Goal: Task Accomplishment & Management: Complete application form

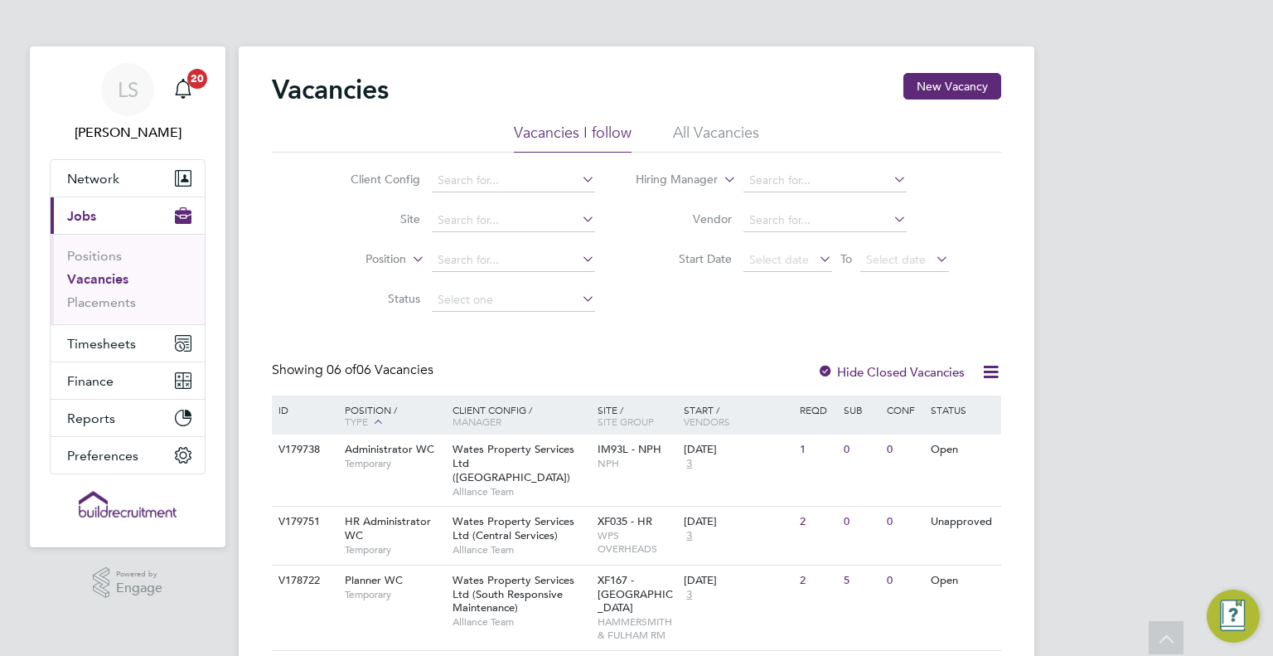
scroll to position [282, 0]
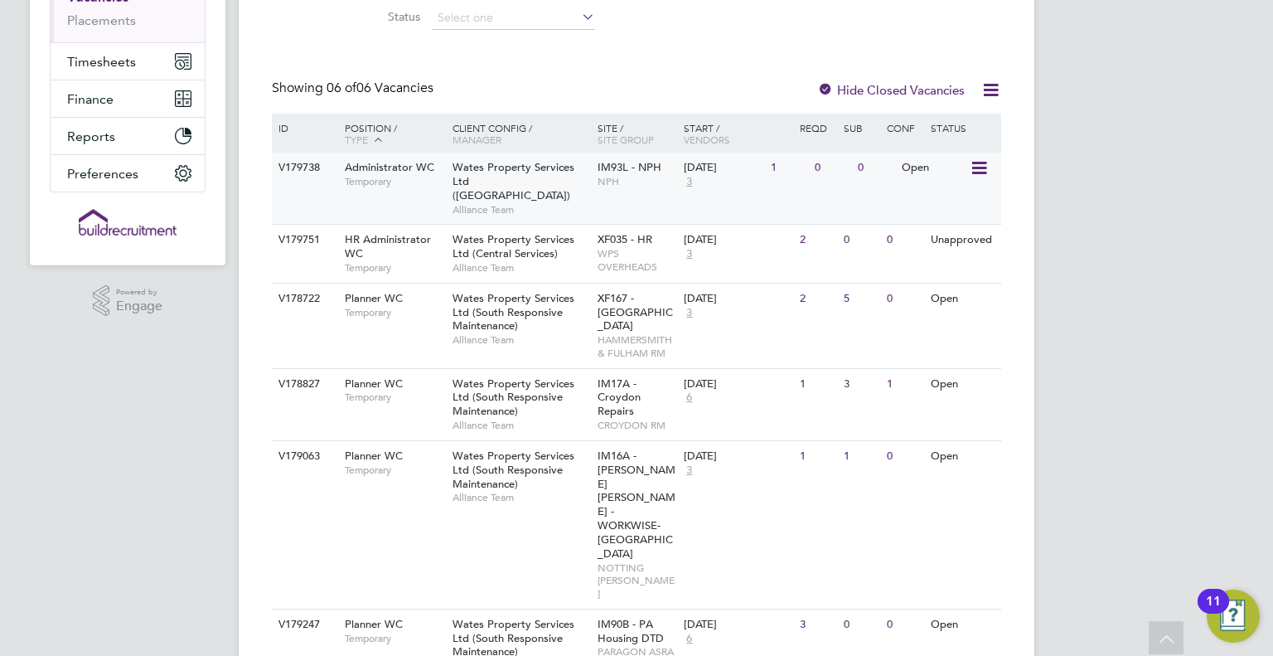
click at [464, 181] on span "Wates Property Services Ltd (Central & North)" at bounding box center [514, 181] width 122 height 42
click at [520, 491] on span "Alliance Team" at bounding box center [521, 497] width 137 height 13
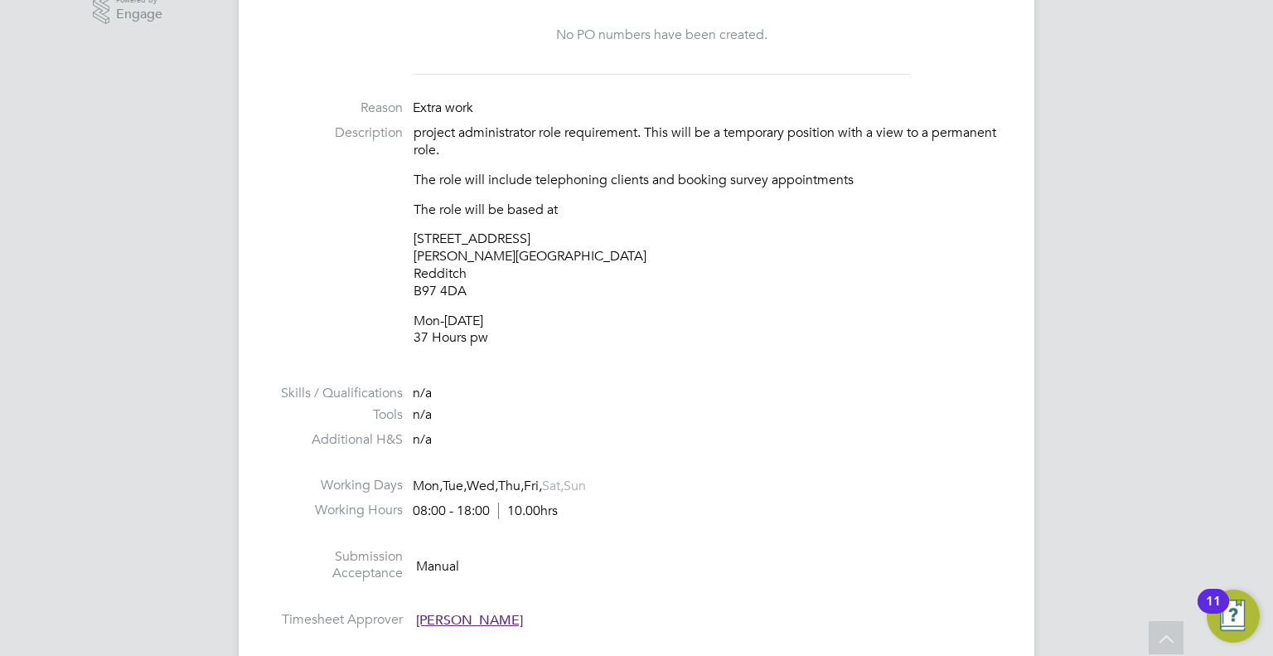
drag, startPoint x: 475, startPoint y: 294, endPoint x: 414, endPoint y: 295, distance: 60.5
click at [414, 295] on p "10 Empire Court Albert Street Redditch B97 4DA" at bounding box center [708, 264] width 588 height 69
copy p "B97 4DA"
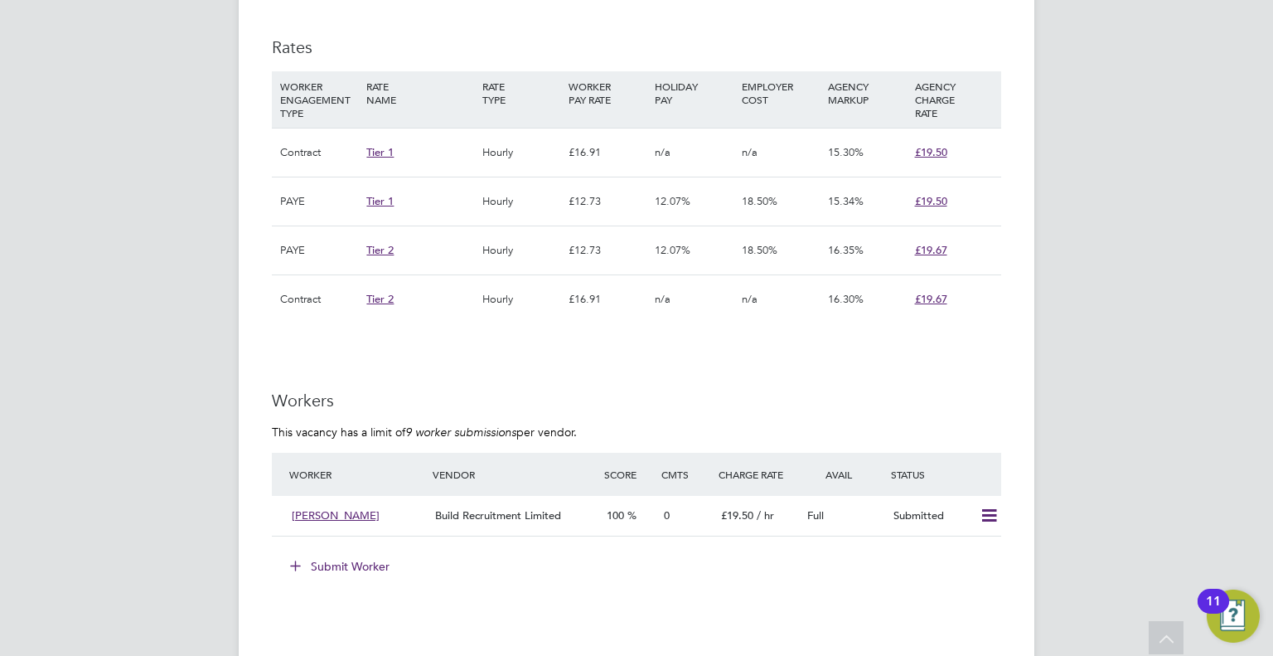
click at [335, 555] on button "Submit Worker" at bounding box center [340, 566] width 124 height 27
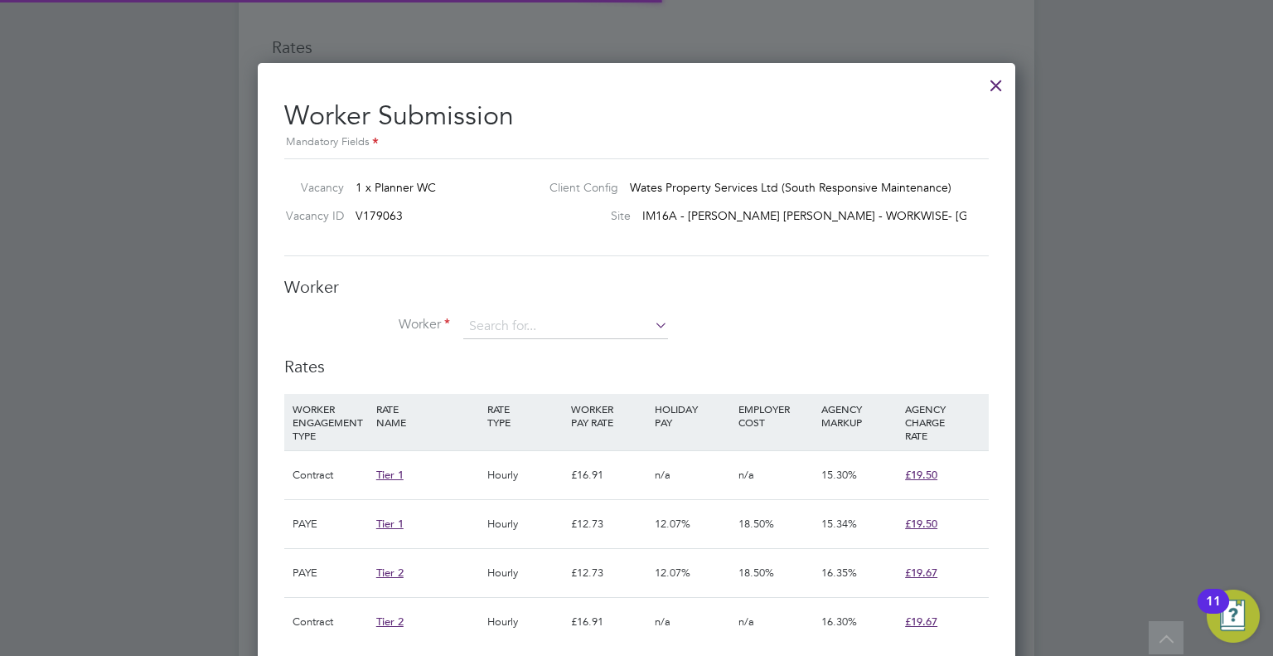
scroll to position [49, 113]
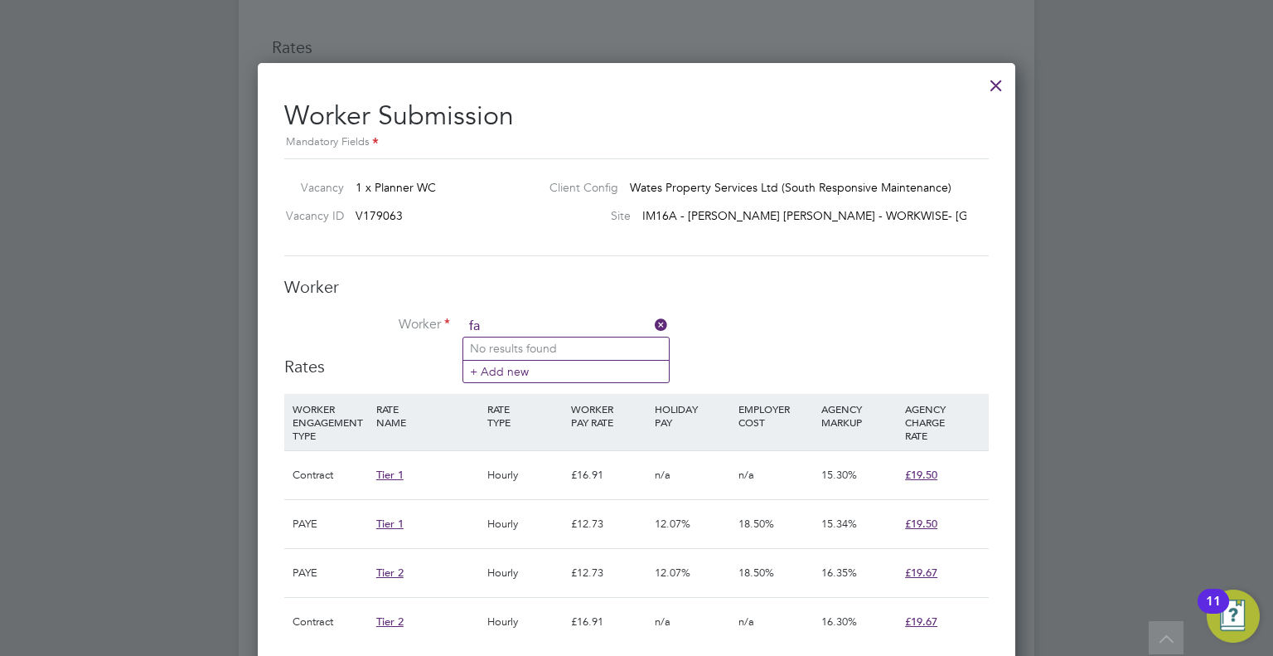
type input "f"
paste input "[EMAIL_ADDRESS][DOMAIN_NAME]"
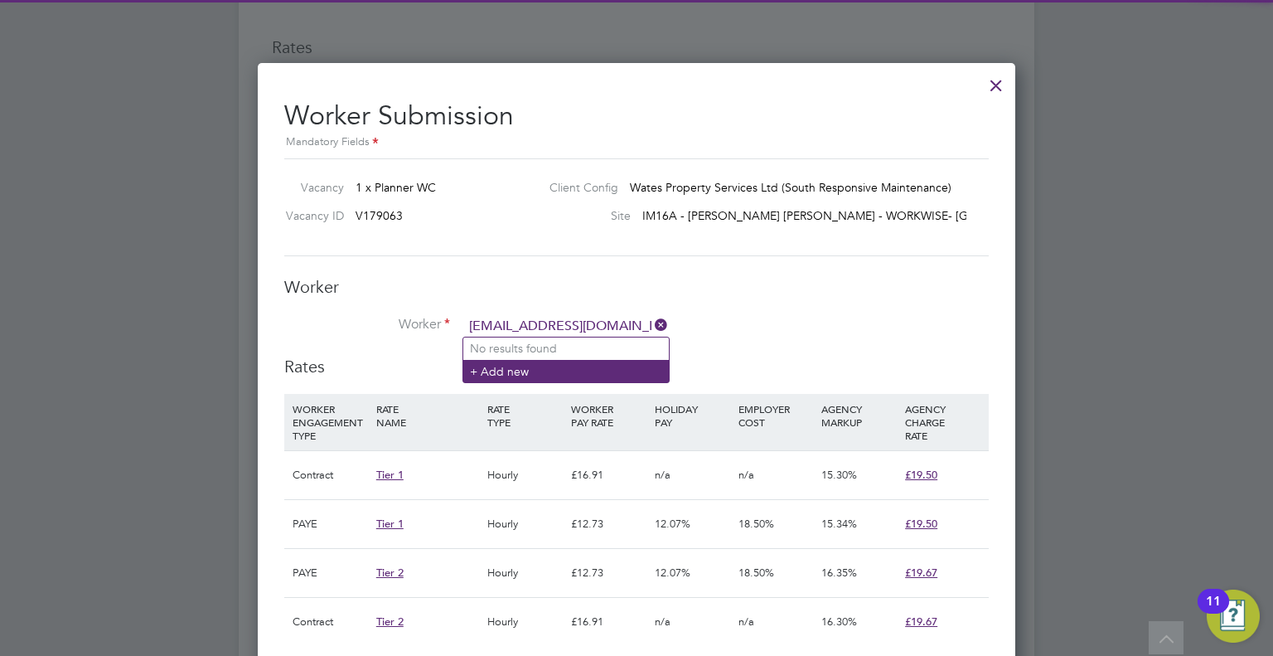
type input "[EMAIL_ADDRESS][DOMAIN_NAME]"
click at [556, 364] on li "+ Add new" at bounding box center [566, 371] width 206 height 22
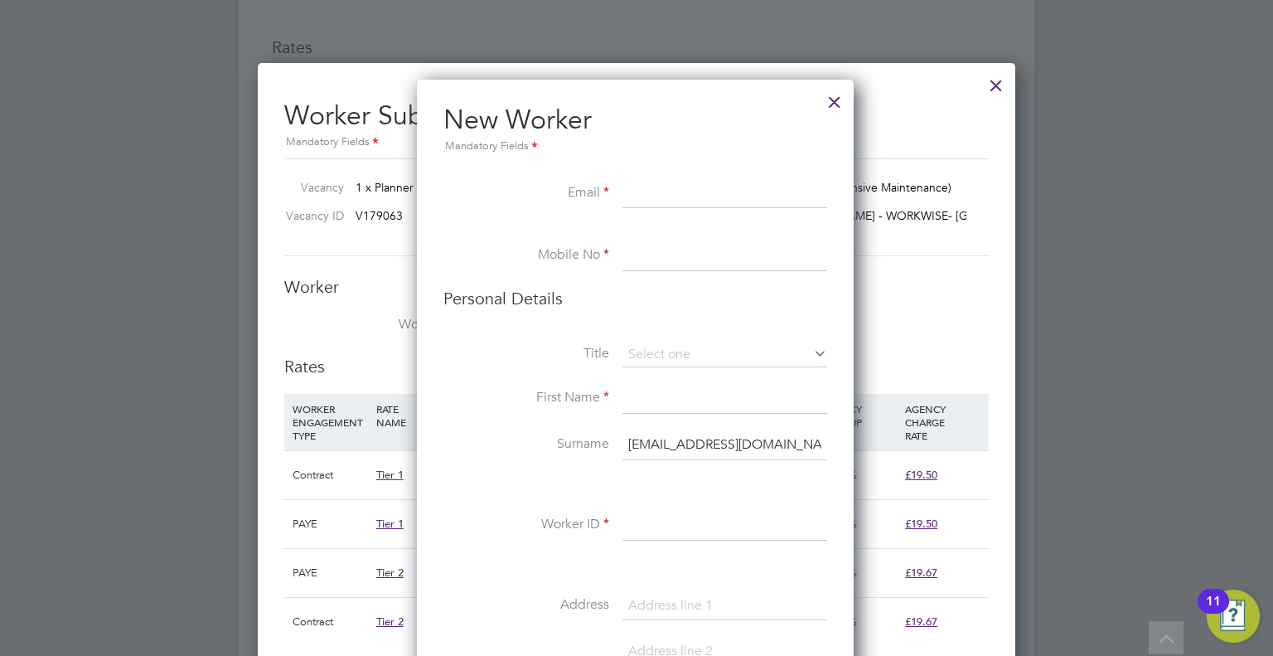
paste input "[EMAIL_ADDRESS][DOMAIN_NAME]"
type input "[EMAIL_ADDRESS][DOMAIN_NAME]"
click at [669, 264] on input at bounding box center [724, 256] width 205 height 30
paste input "7495241491"
click at [628, 251] on input "7495241491" at bounding box center [724, 256] width 205 height 30
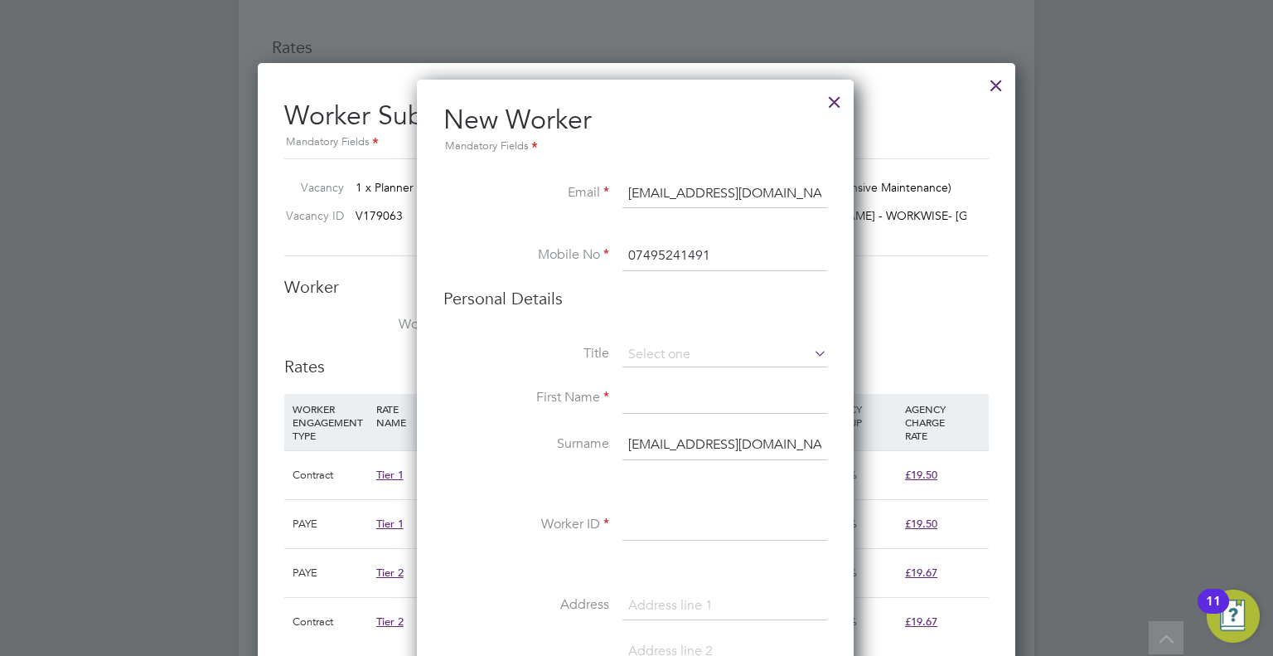
type input "07495241491"
click at [637, 337] on li "Personal Details" at bounding box center [635, 315] width 384 height 55
click at [641, 341] on li "Personal Details" at bounding box center [635, 315] width 384 height 55
click at [650, 350] on input at bounding box center [724, 354] width 205 height 25
click at [675, 378] on li "Mr" at bounding box center [725, 377] width 206 height 22
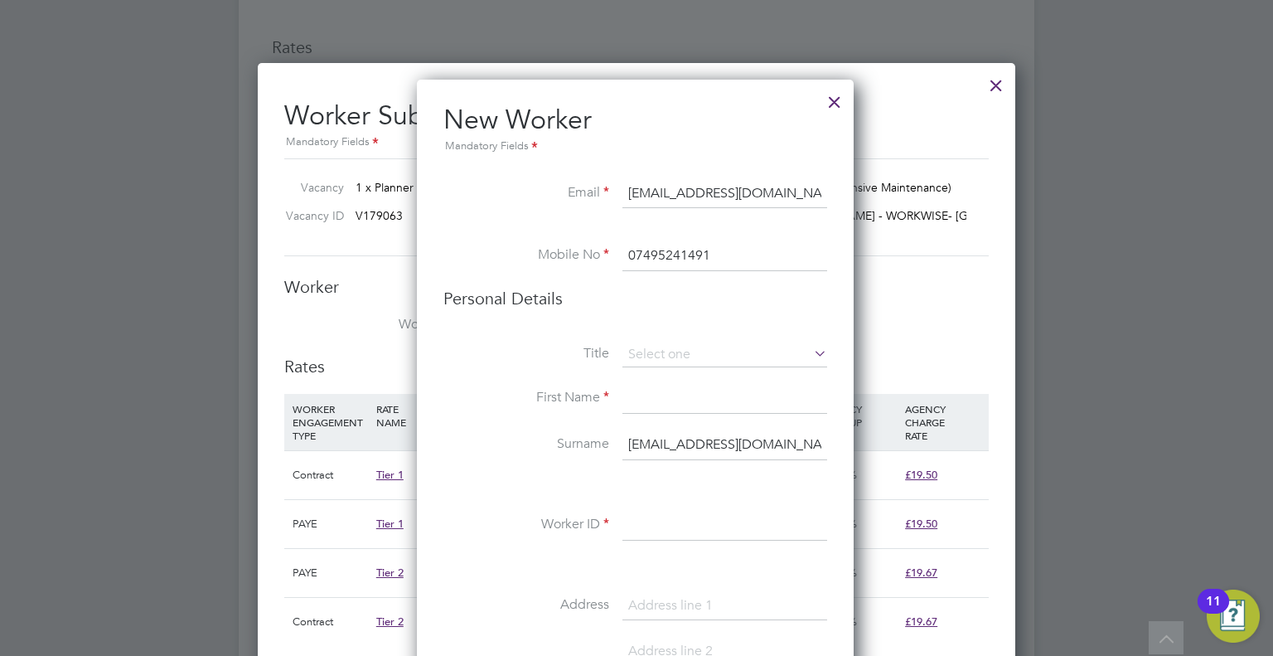
type input "Mr"
click at [666, 397] on input at bounding box center [724, 399] width 205 height 30
type input "Fahema"
drag, startPoint x: 635, startPoint y: 440, endPoint x: 836, endPoint y: 466, distance: 203.0
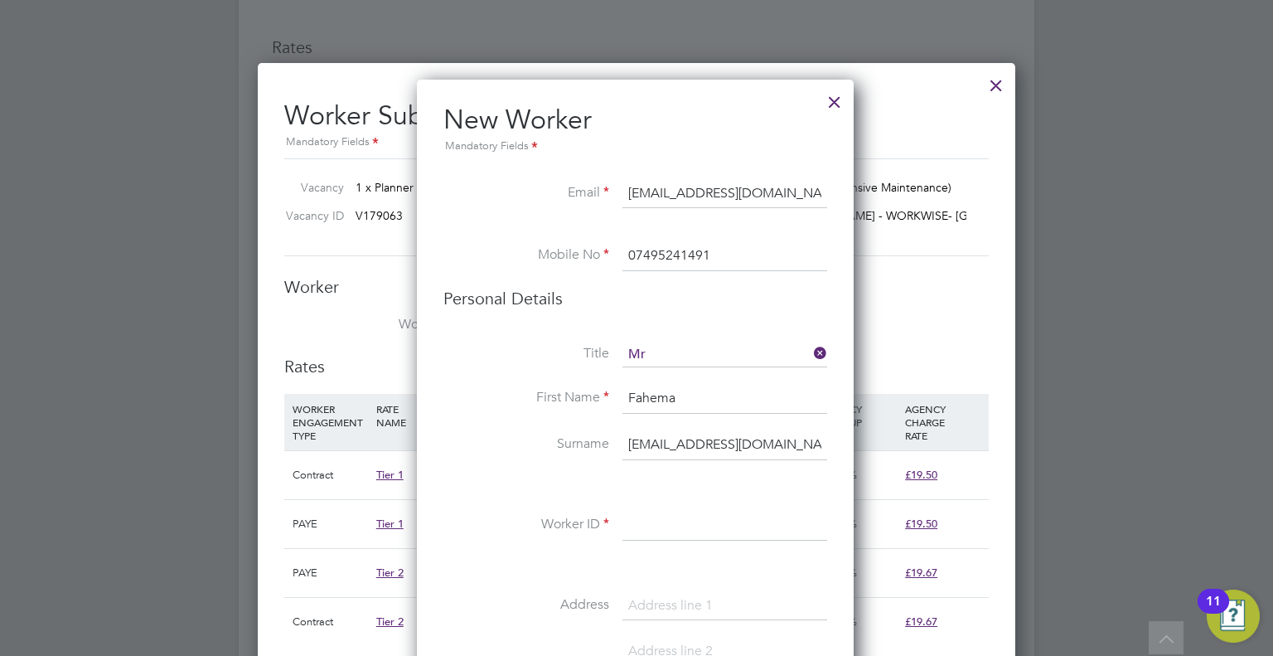
type input "f"
type input "b"
type input "Begum"
click at [650, 511] on input at bounding box center [724, 526] width 205 height 30
paste input "294558"
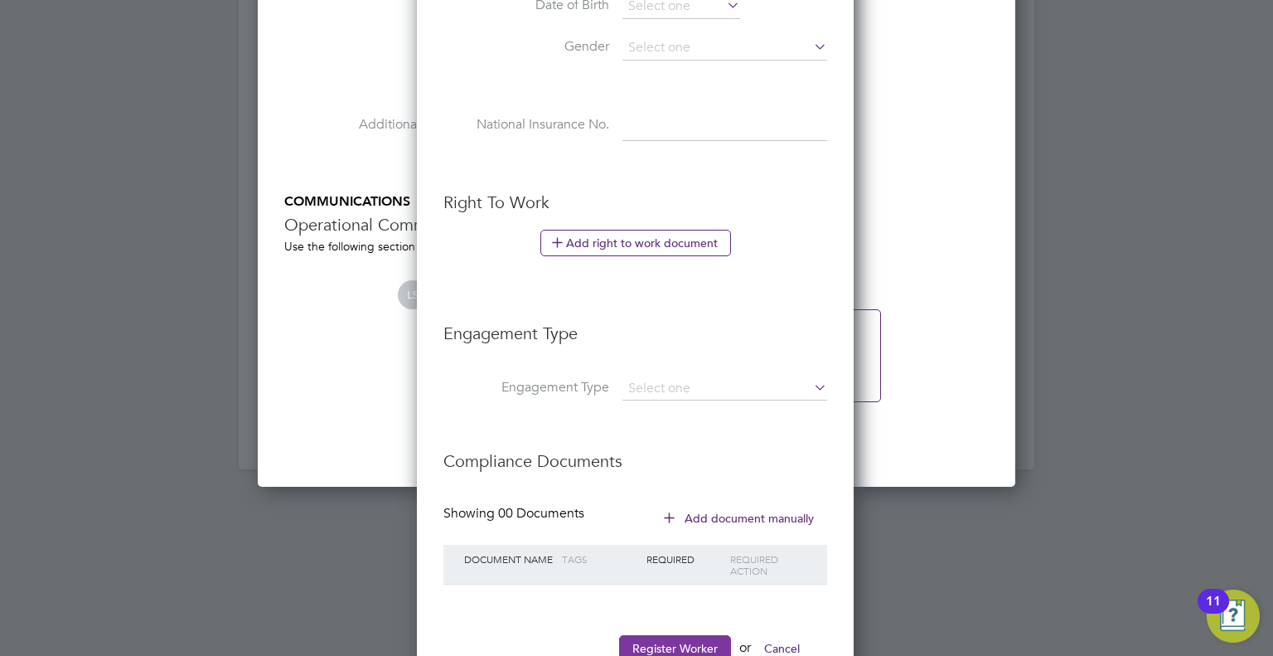
type input "294558"
click at [670, 642] on button "Register Worker" at bounding box center [675, 648] width 112 height 27
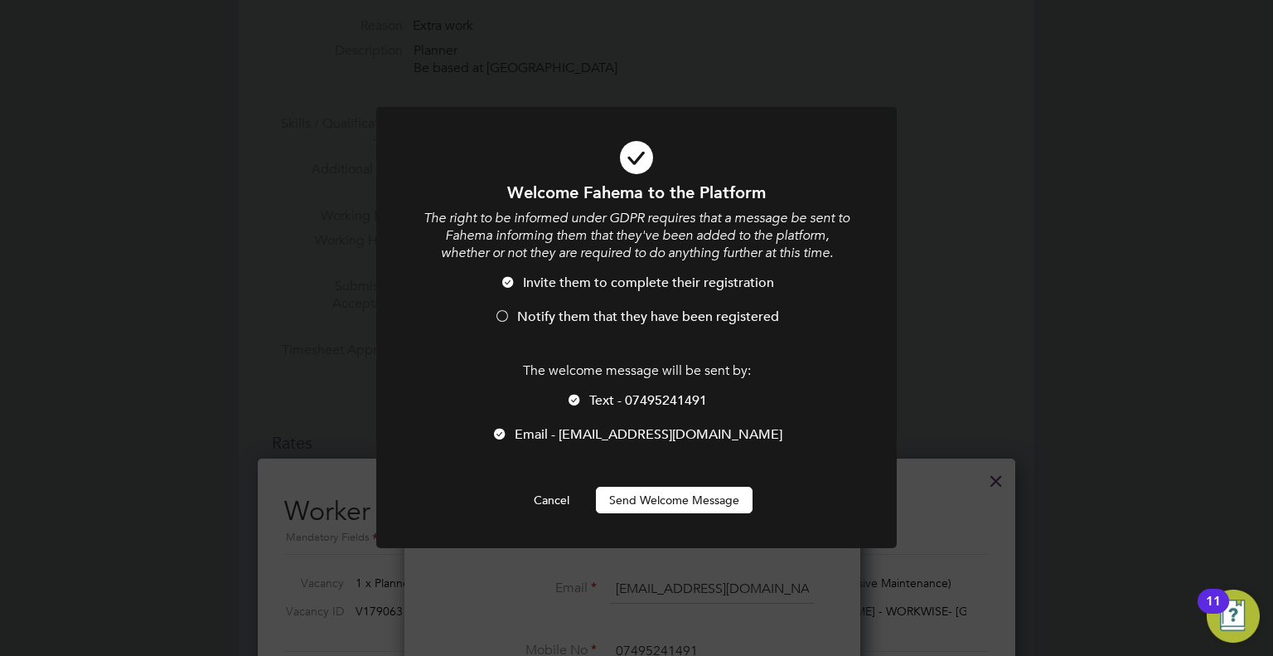
click at [607, 321] on span "Notify them that they have been registered" at bounding box center [648, 316] width 262 height 17
click at [690, 496] on button "Send Welcome Message" at bounding box center [674, 499] width 157 height 27
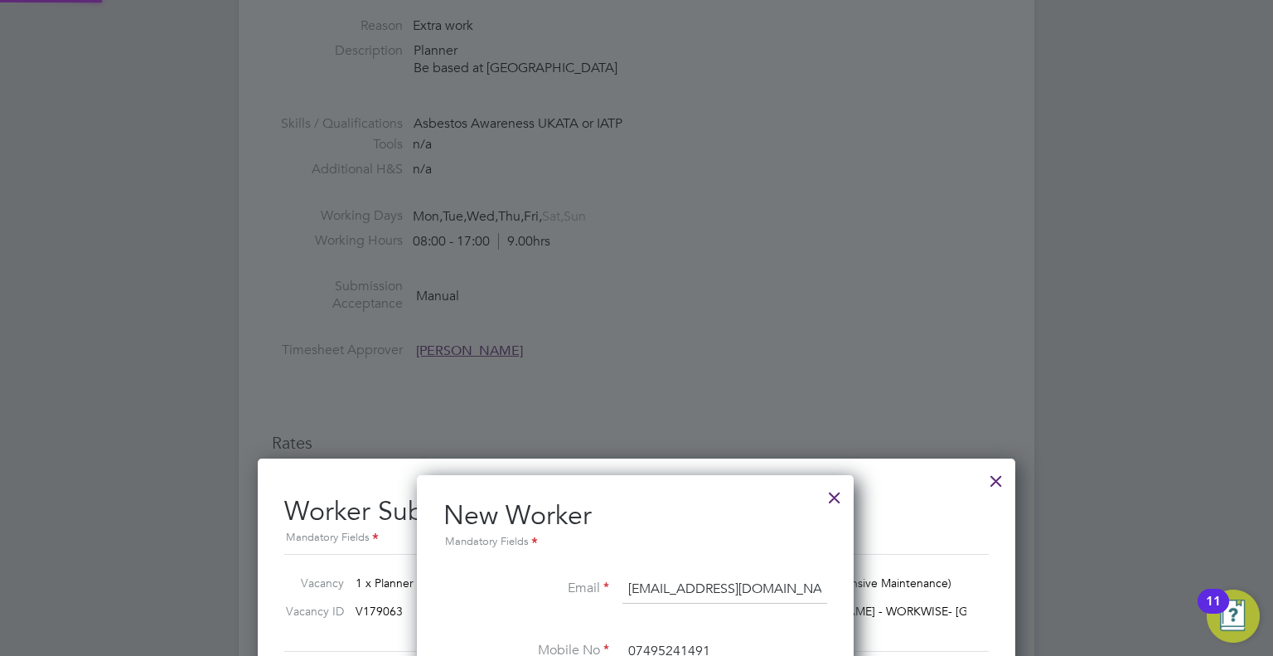
type input "[PERSON_NAME] (294558)"
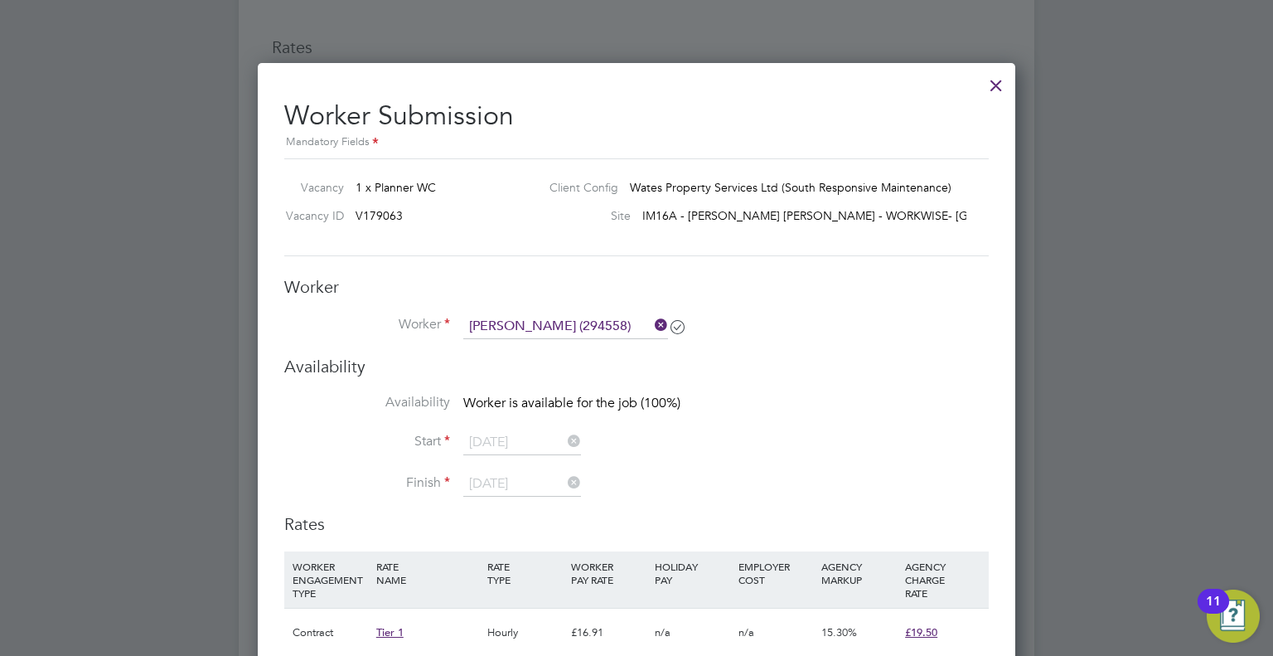
click at [994, 81] on div at bounding box center [996, 81] width 30 height 30
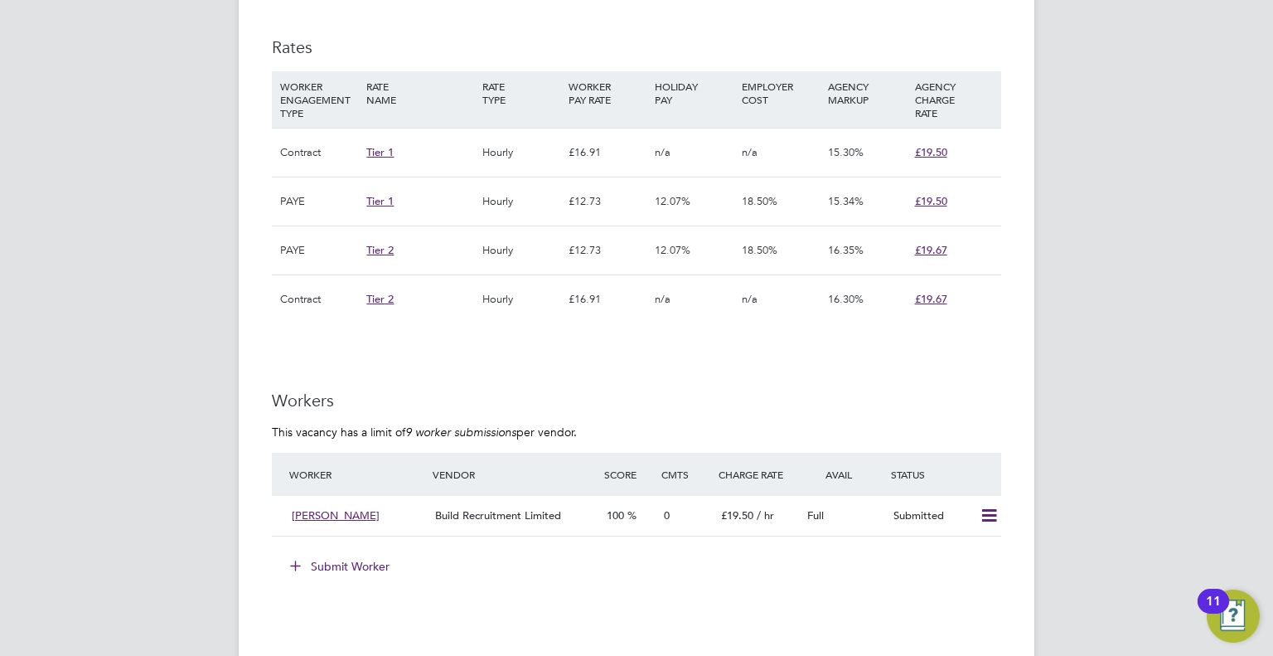
click at [341, 569] on button "Submit Worker" at bounding box center [340, 566] width 124 height 27
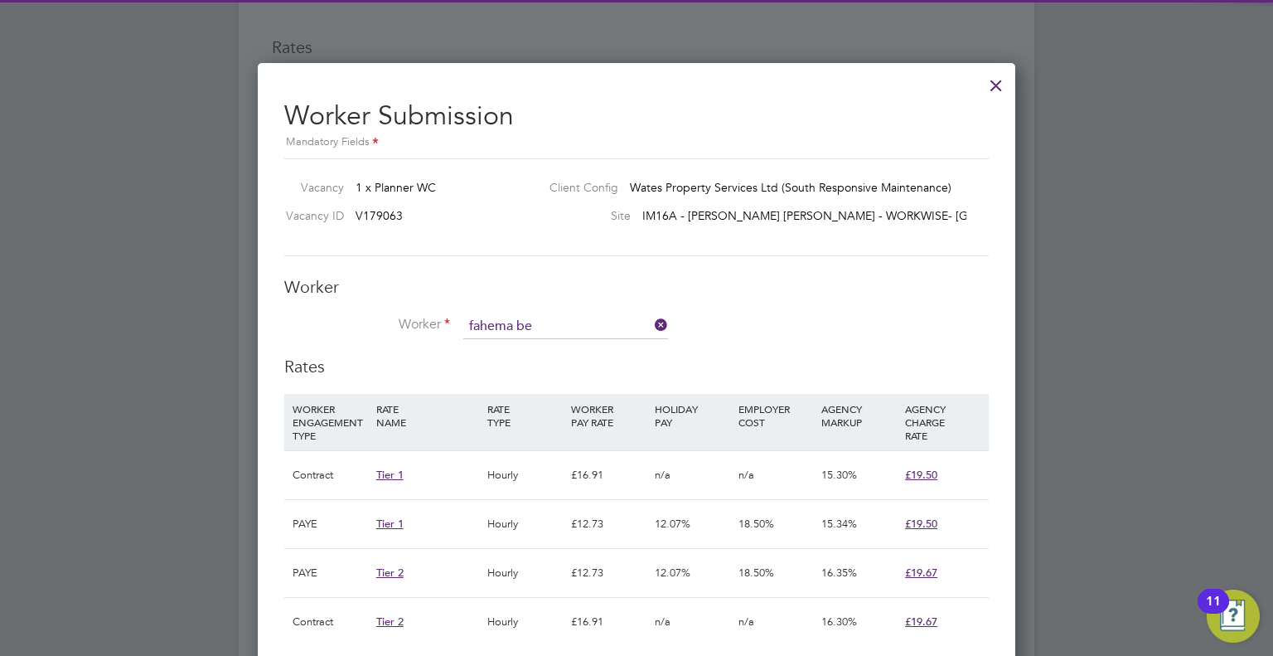
click at [612, 339] on li "Fahema Be gum (294558)" at bounding box center [566, 348] width 206 height 22
type input "[PERSON_NAME] (294558)"
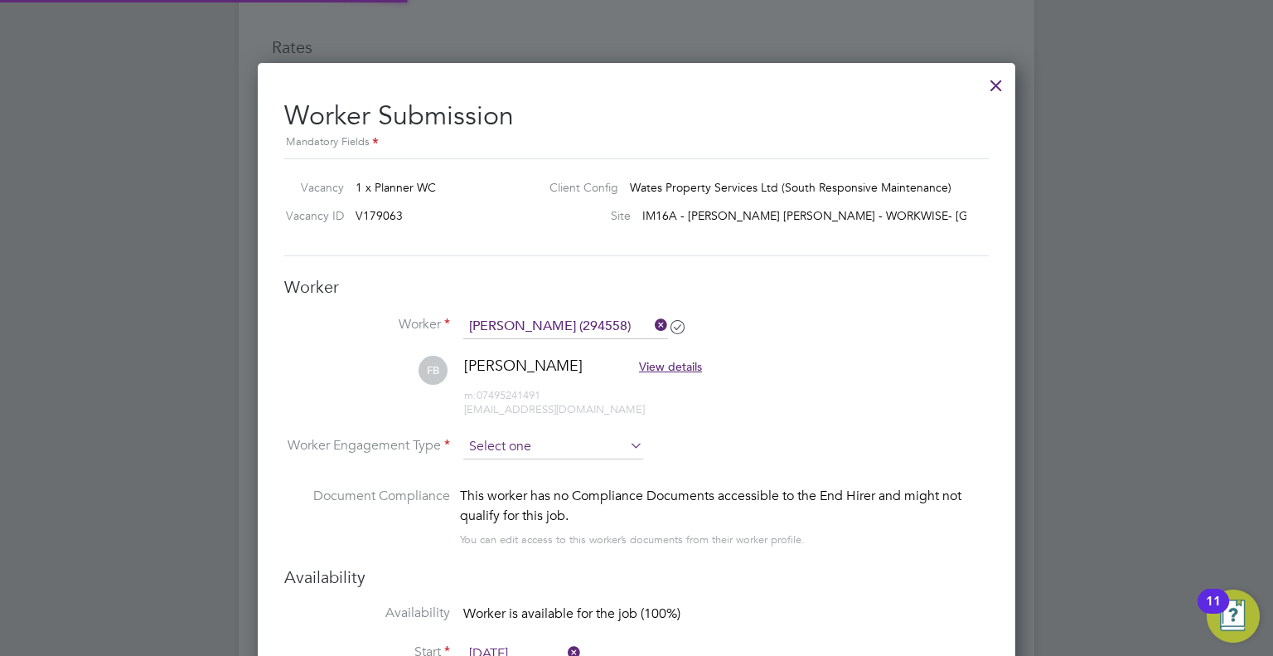
click at [583, 447] on input at bounding box center [553, 446] width 180 height 25
click at [578, 464] on li "Contract" at bounding box center [553, 468] width 181 height 22
type input "Contract"
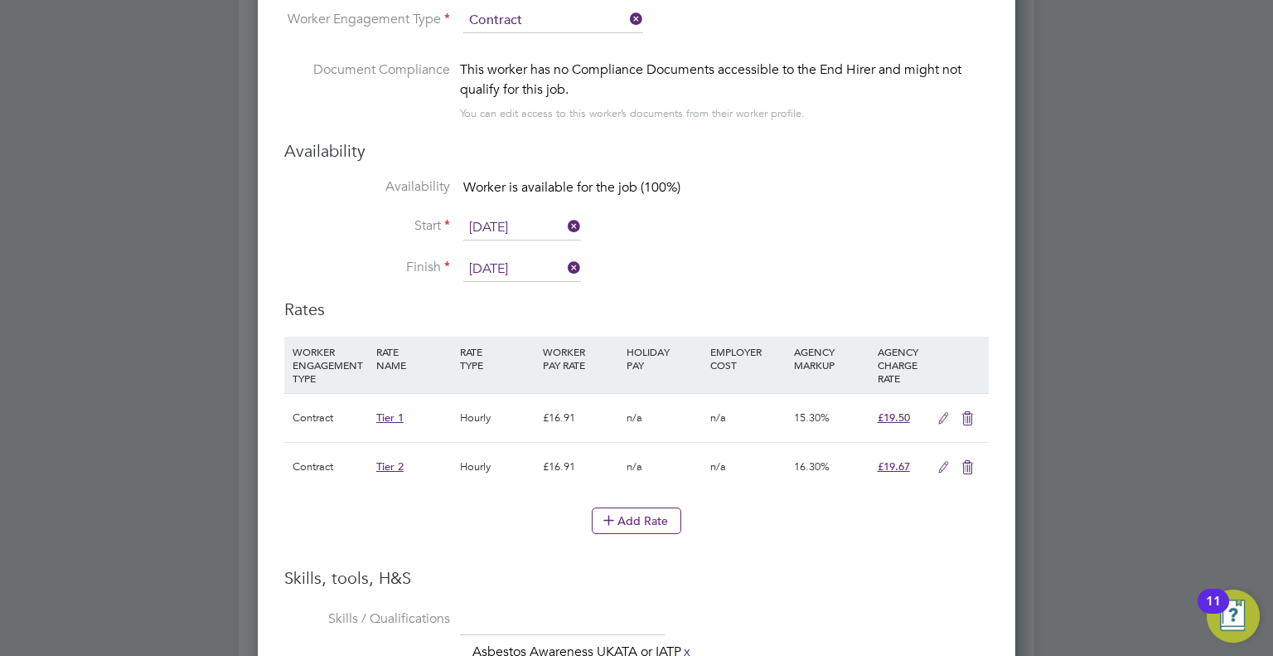
click at [965, 463] on icon at bounding box center [967, 467] width 21 height 13
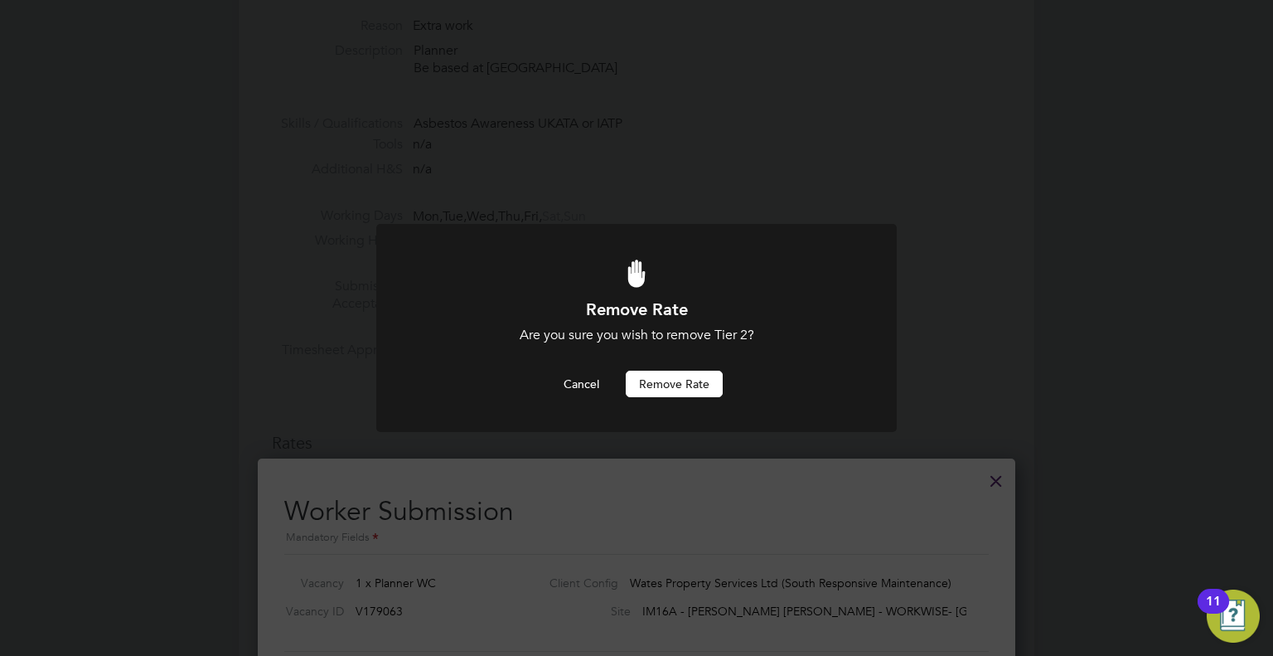
click at [696, 376] on button "Remove rate" at bounding box center [674, 383] width 97 height 27
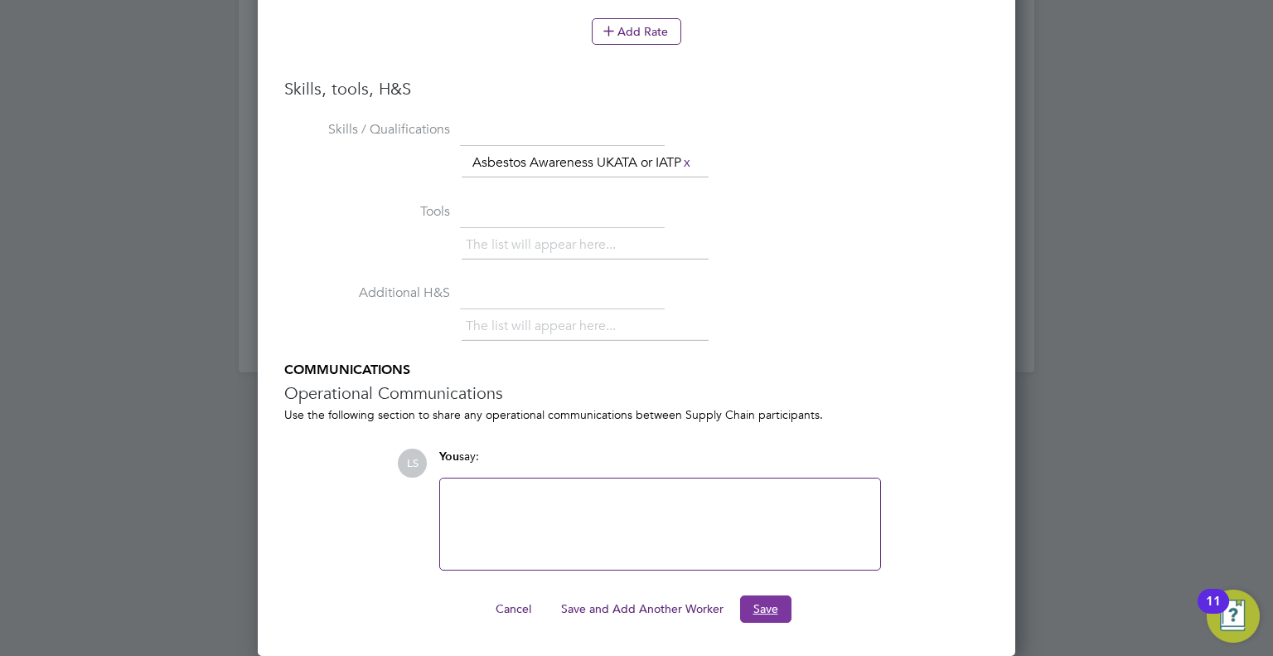
click at [771, 608] on button "Save" at bounding box center [765, 608] width 51 height 27
